Goal: Task Accomplishment & Management: Manage account settings

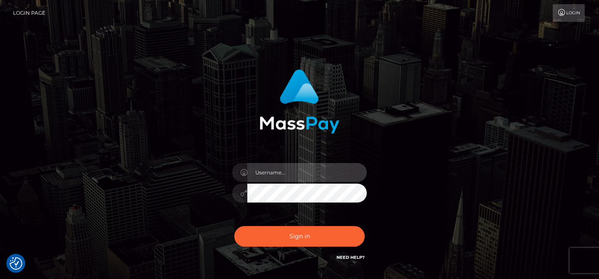
type input "[EMAIL_ADDRESS][DOMAIN_NAME]"
click at [280, 169] on input "[EMAIL_ADDRESS][DOMAIN_NAME]" at bounding box center [307, 172] width 120 height 19
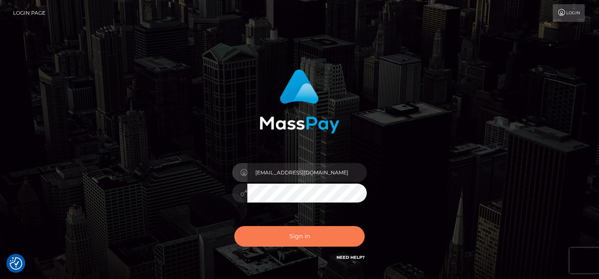
click at [278, 234] on button "Sign in" at bounding box center [299, 236] width 130 height 21
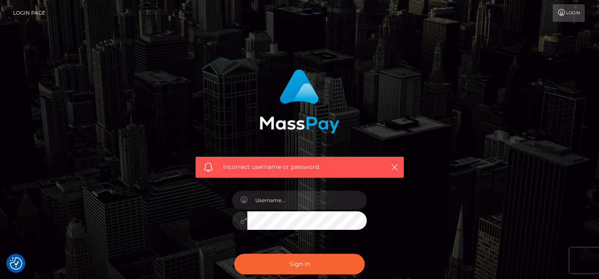
scroll to position [89, 0]
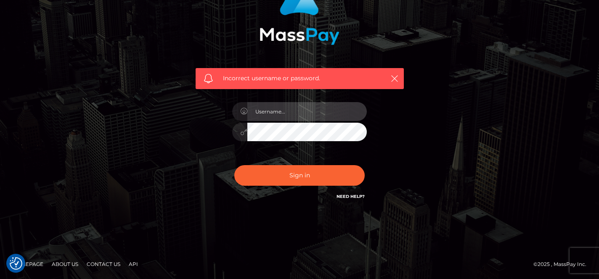
type input "[EMAIL_ADDRESS][DOMAIN_NAME]"
click at [347, 199] on h6 "Need Help?" at bounding box center [351, 196] width 28 height 7
click at [345, 195] on link "Need Help?" at bounding box center [351, 196] width 28 height 5
click at [343, 196] on link "Need Help?" at bounding box center [351, 196] width 28 height 5
